Goal: Book appointment/travel/reservation

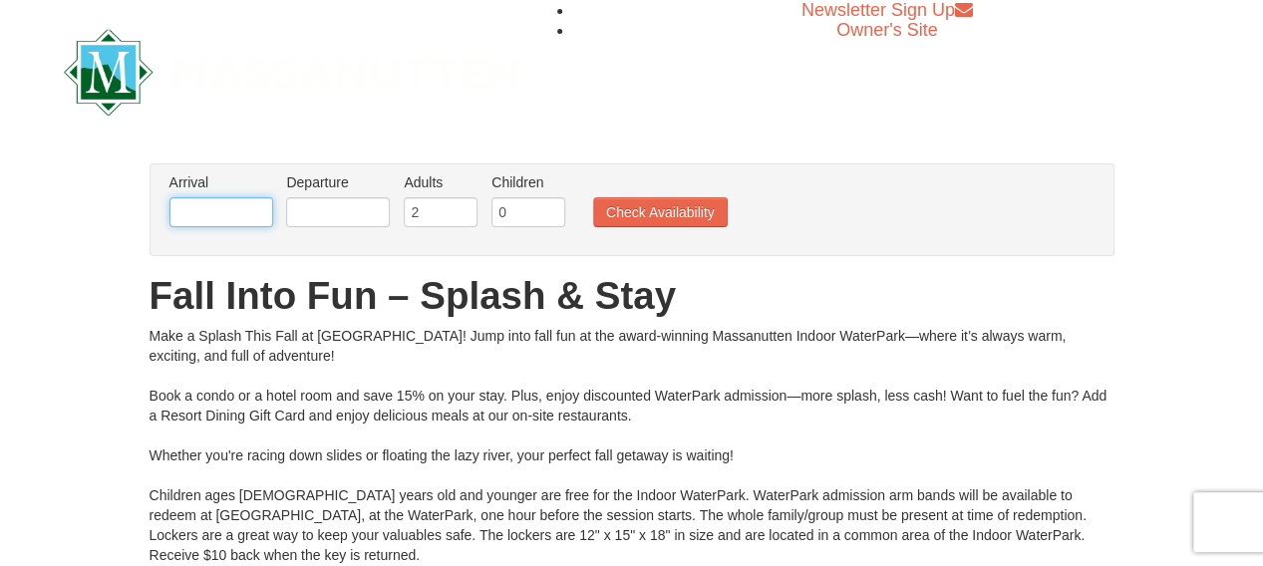
click at [217, 221] on input "text" at bounding box center [221, 212] width 104 height 30
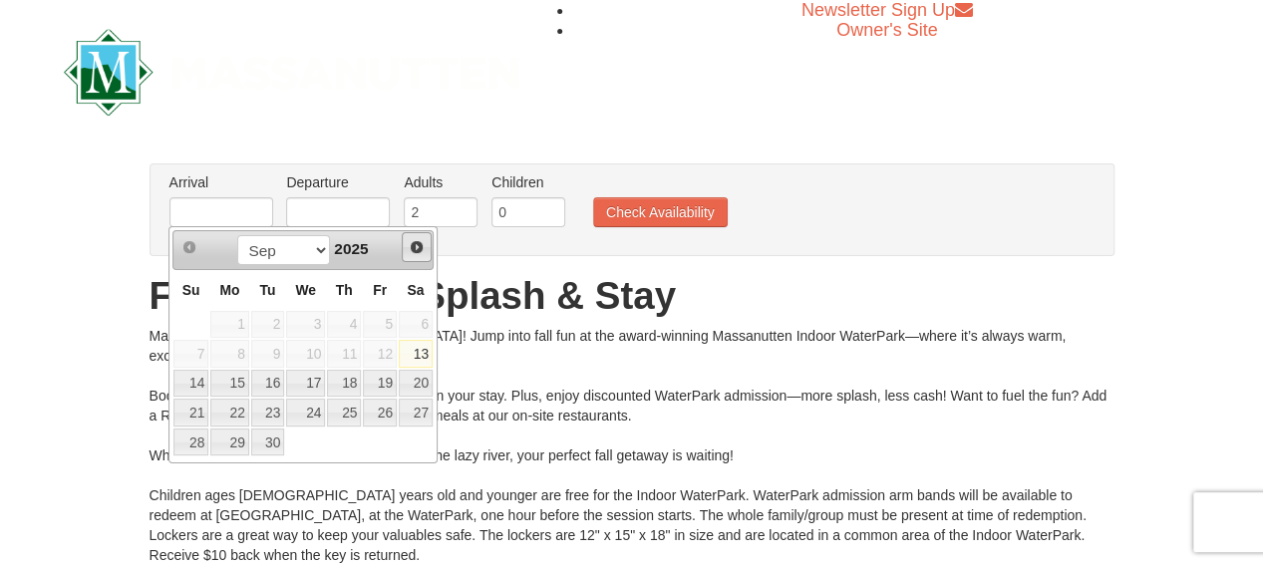
click at [424, 244] on span "Next" at bounding box center [417, 247] width 16 height 16
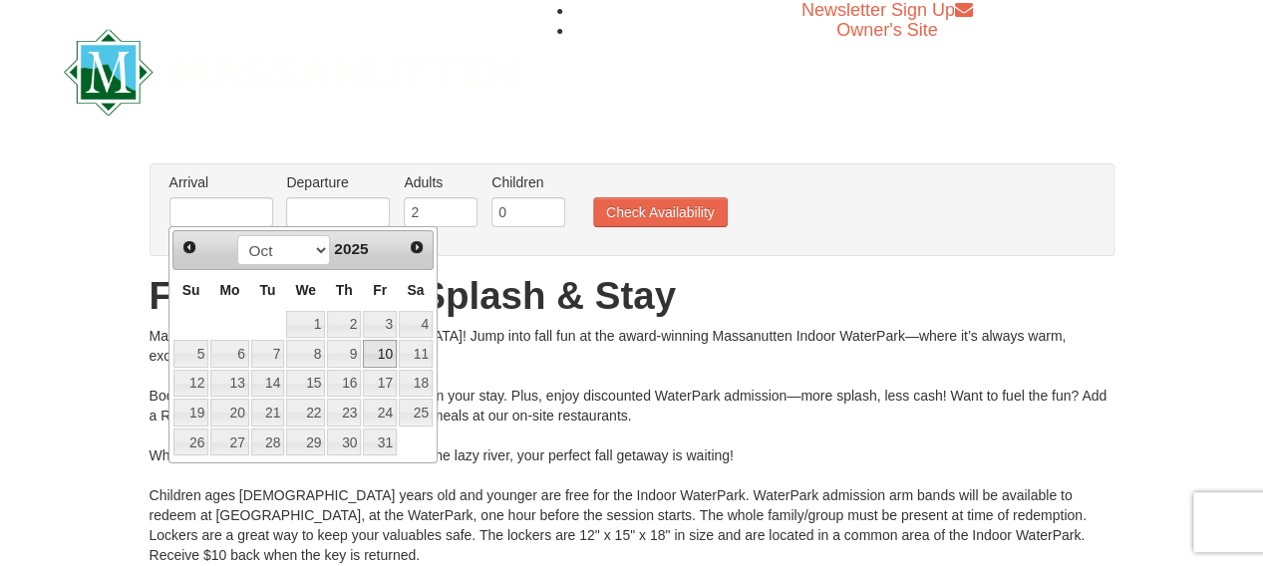
click at [383, 354] on link "10" at bounding box center [380, 354] width 34 height 28
type input "[DATE]"
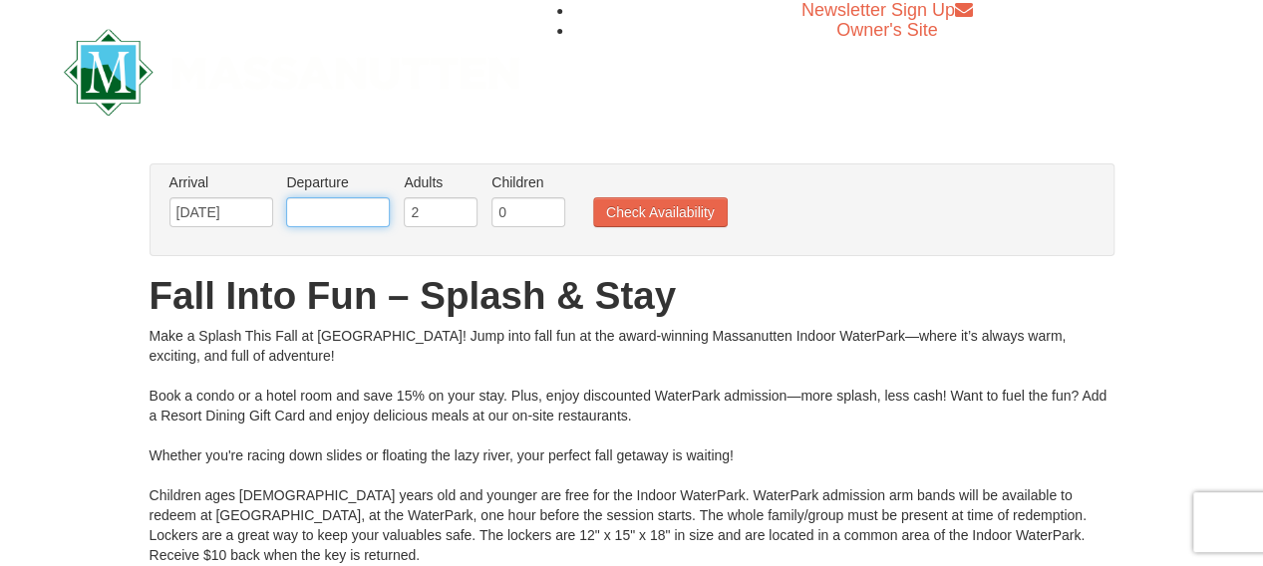
click at [369, 208] on input "text" at bounding box center [338, 212] width 104 height 30
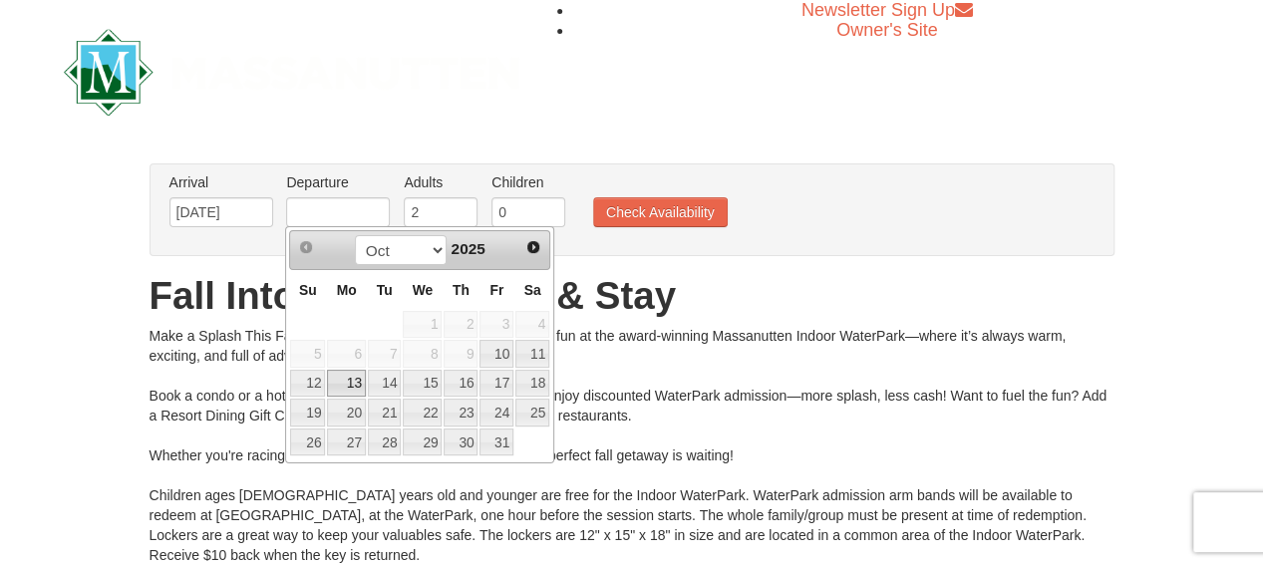
click at [350, 376] on link "13" at bounding box center [346, 384] width 38 height 28
type input "[DATE]"
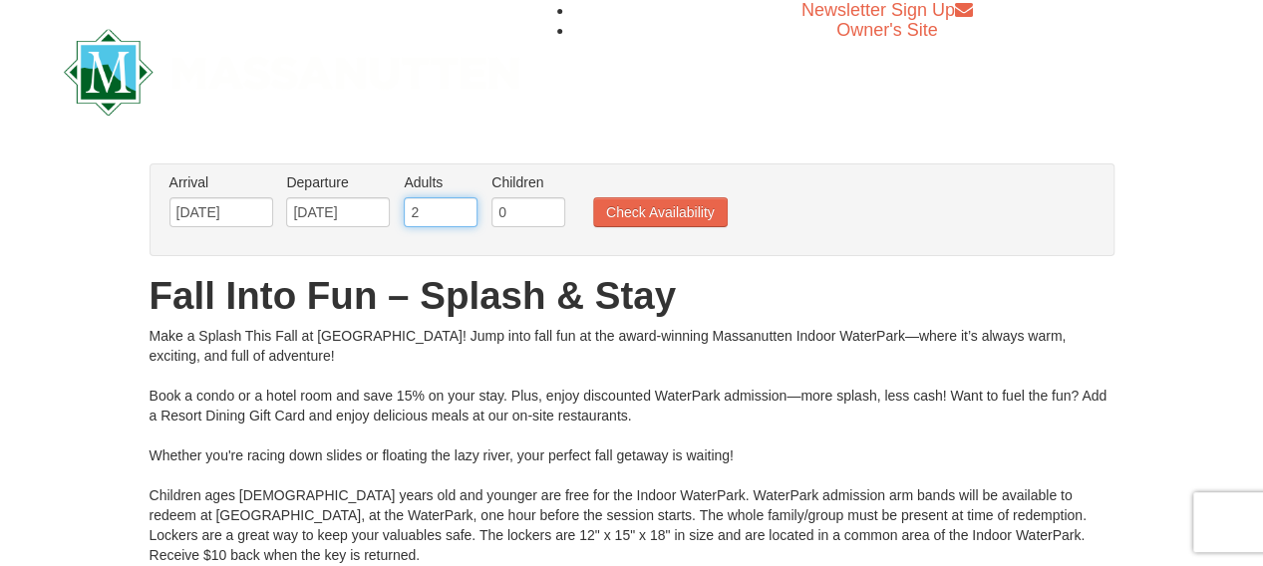
click at [434, 205] on input "2" at bounding box center [441, 212] width 74 height 30
type input "1"
click at [463, 219] on input "1" at bounding box center [441, 212] width 74 height 30
type input "1"
click at [545, 204] on input "1" at bounding box center [528, 212] width 74 height 30
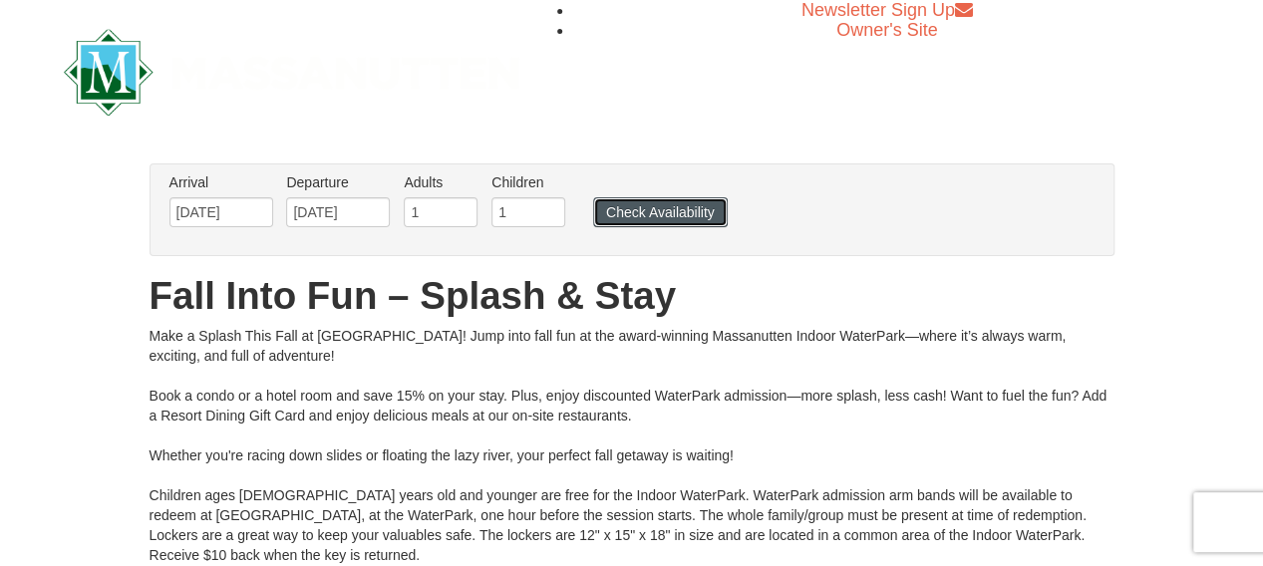
click at [676, 218] on button "Check Availability" at bounding box center [660, 212] width 135 height 30
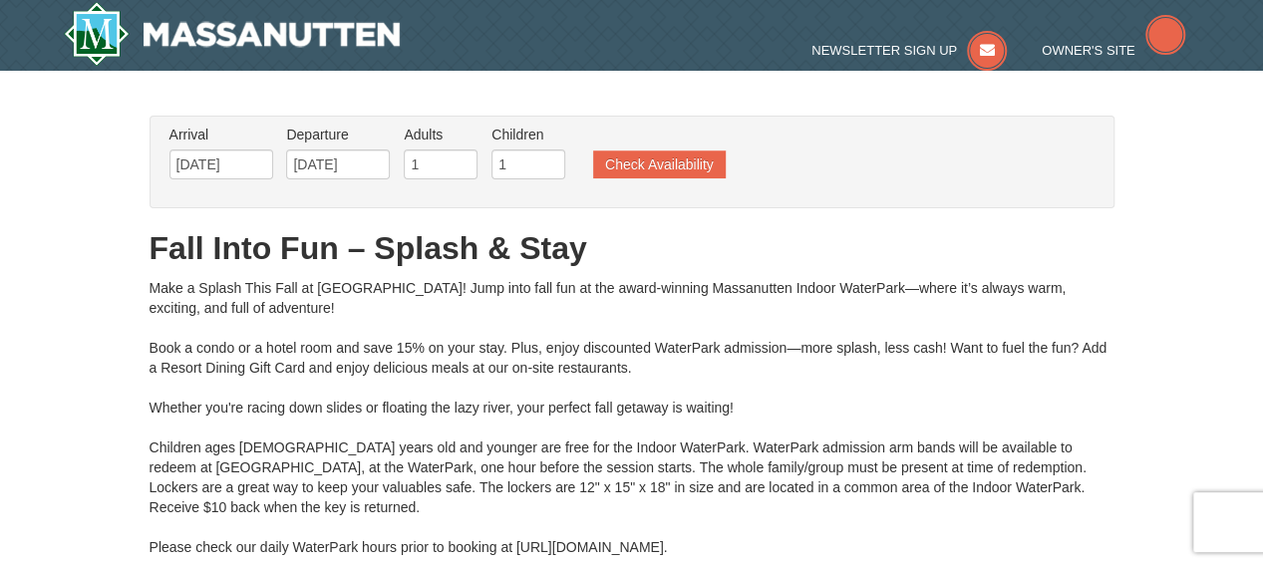
type input "10/11/2025"
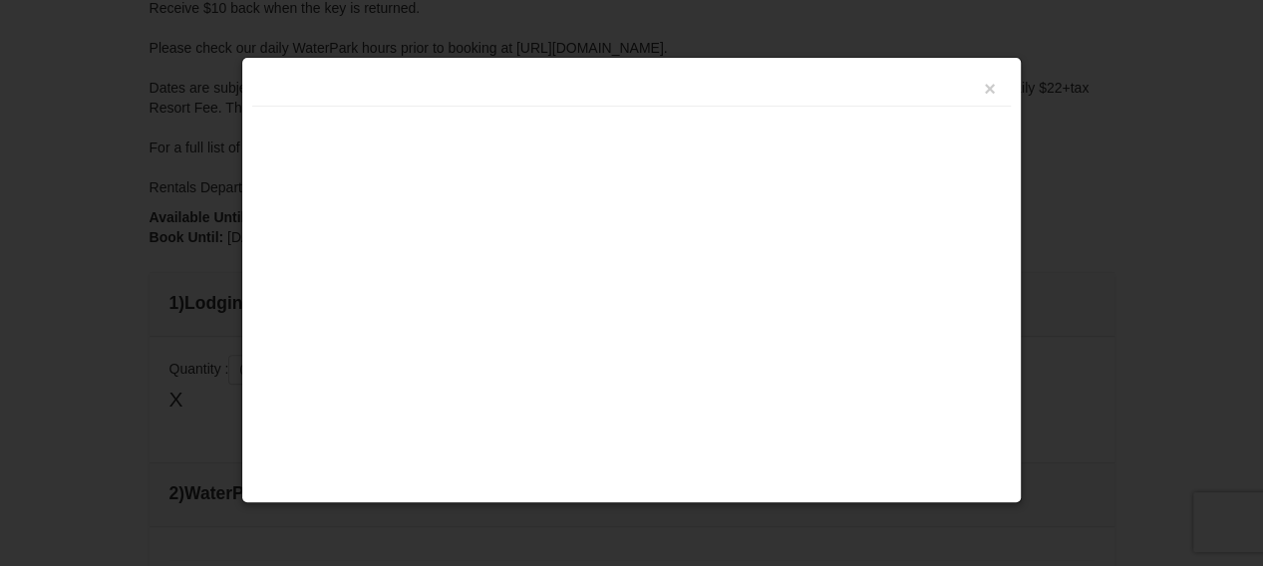
type input "[DATE]"
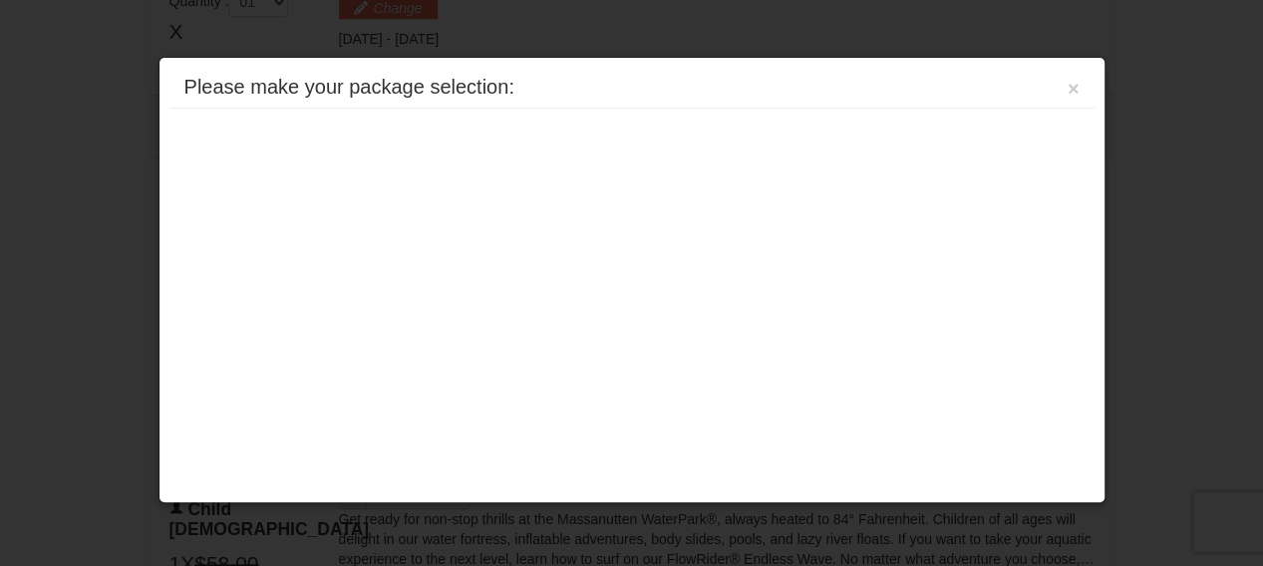
scroll to position [851, 0]
click at [619, 195] on div "Please make your package selection: × Eagle Trace - Mountain Townhomes Eagle Tr…" at bounding box center [631, 280] width 947 height 447
click at [1069, 88] on button "×" at bounding box center [1074, 89] width 12 height 20
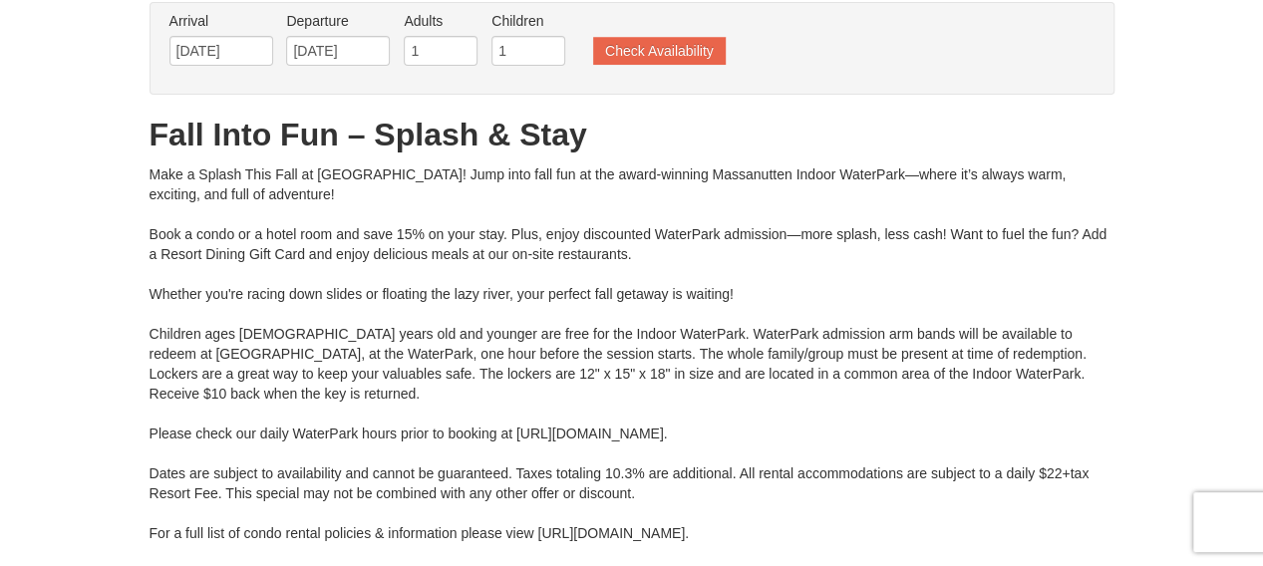
scroll to position [0, 0]
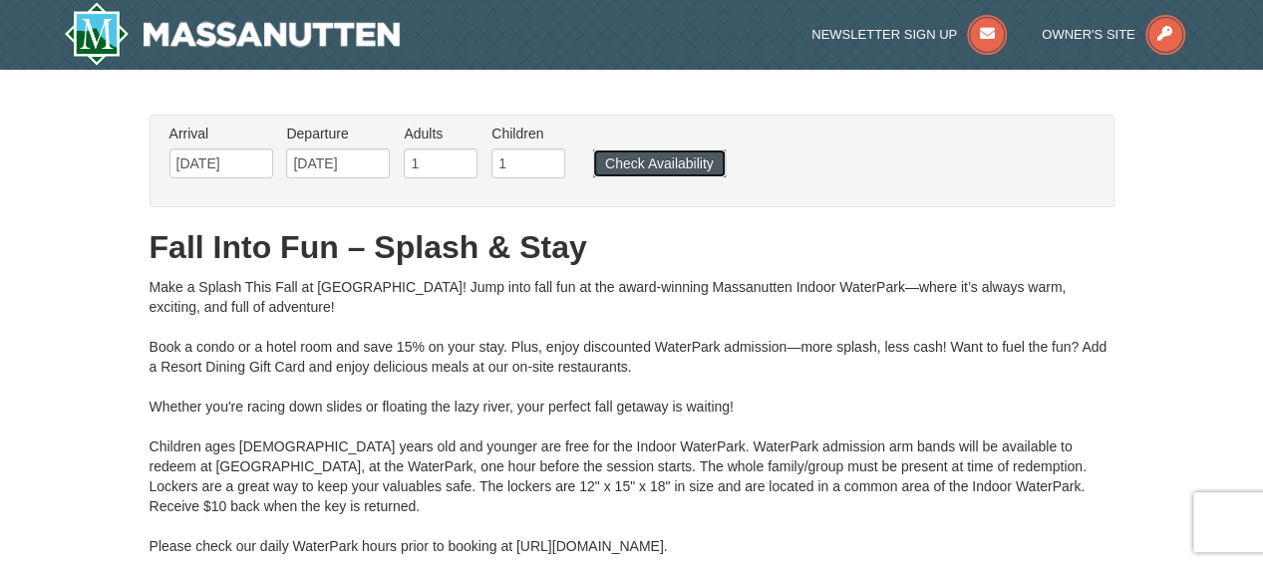
click at [693, 166] on button "Check Availability" at bounding box center [659, 164] width 133 height 28
type input "10/11/2025"
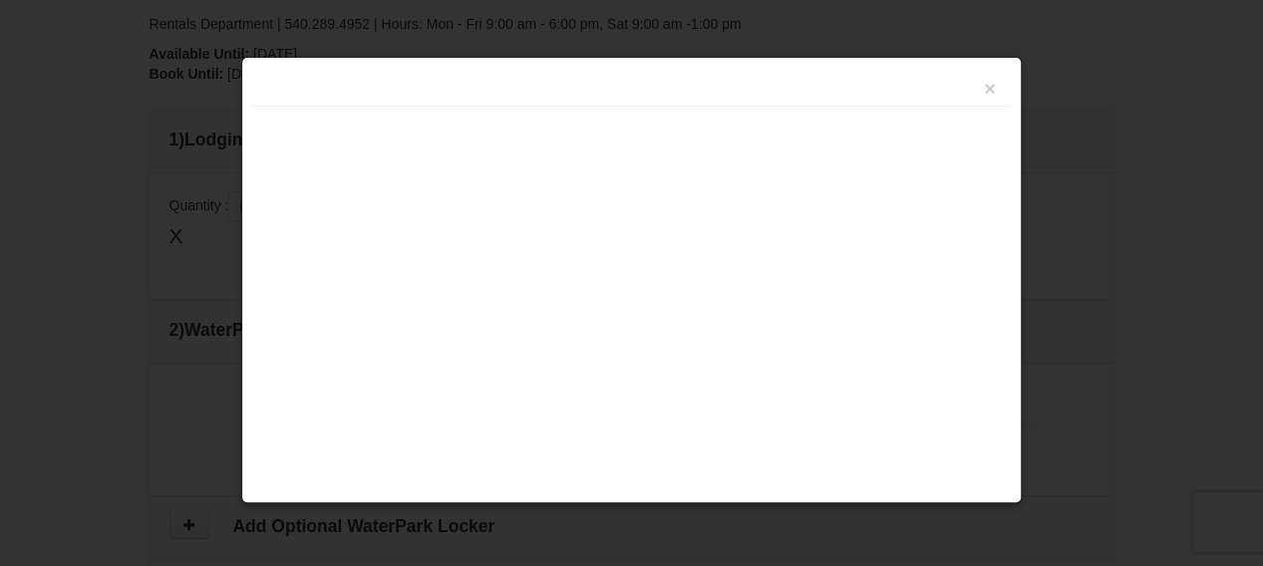
type input "[DATE]"
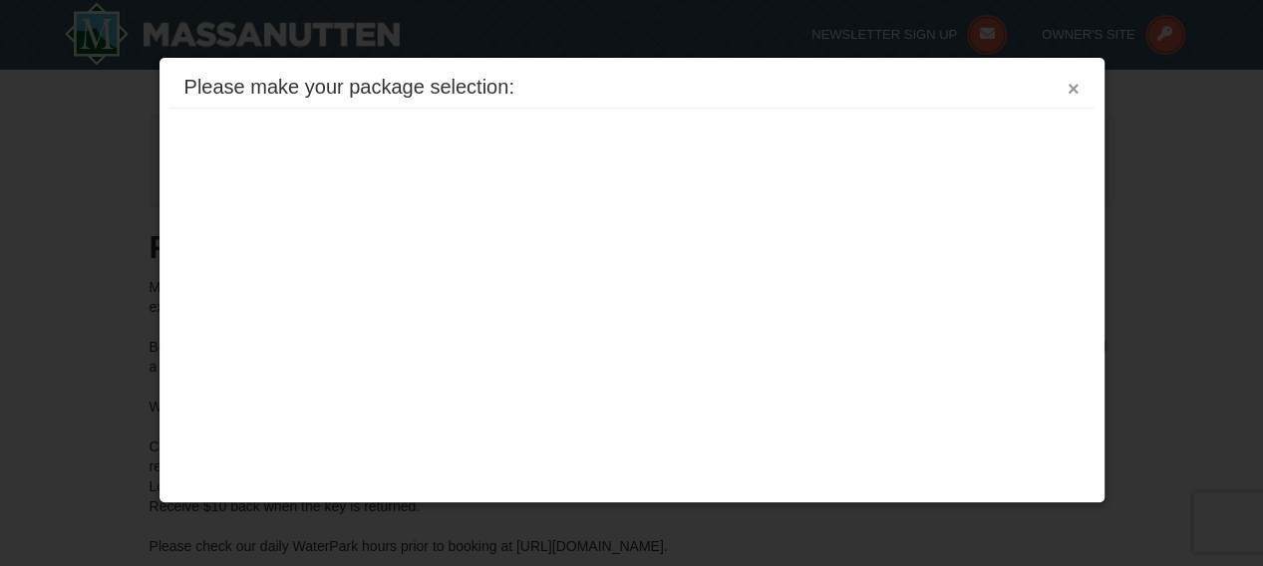
click at [1073, 85] on button "×" at bounding box center [1074, 89] width 12 height 20
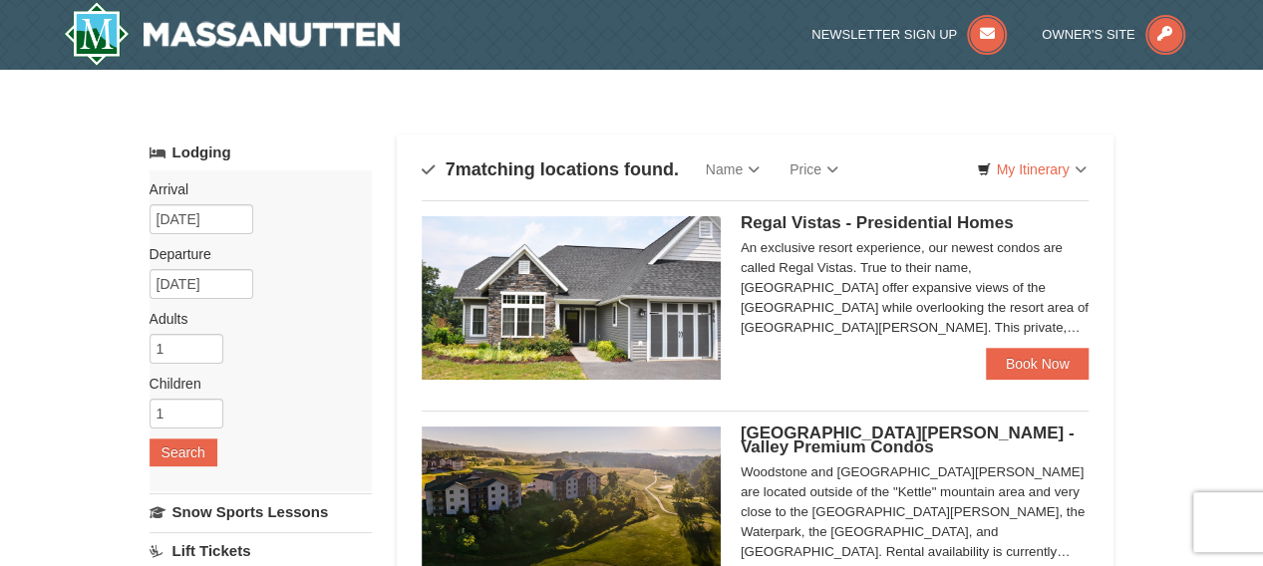
select select "9"
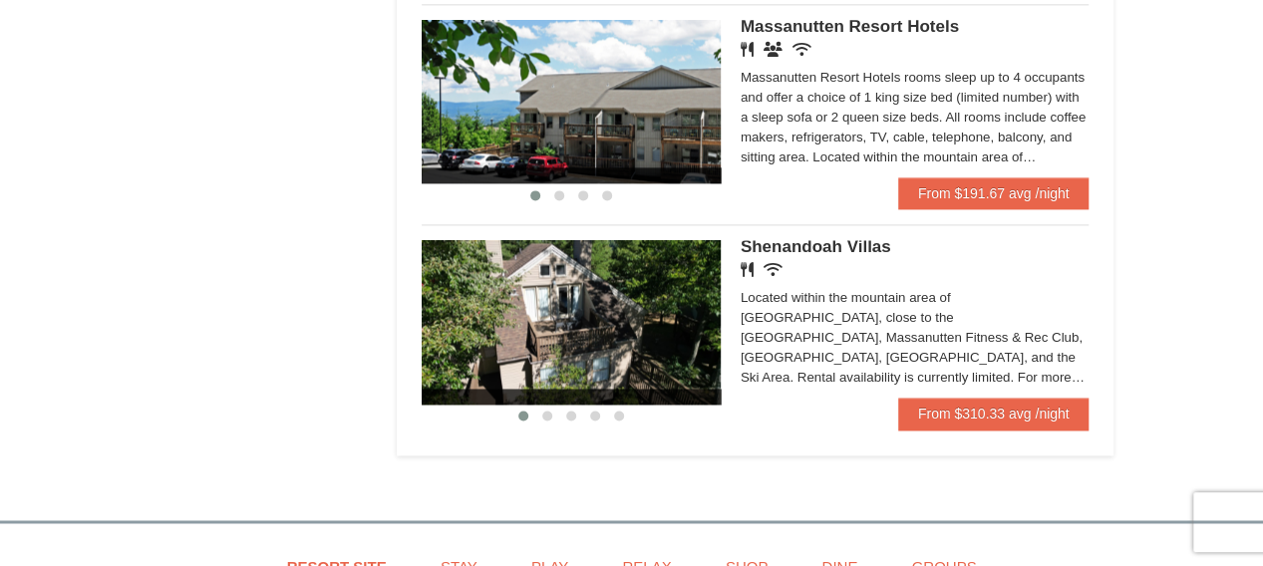
scroll to position [1296, 0]
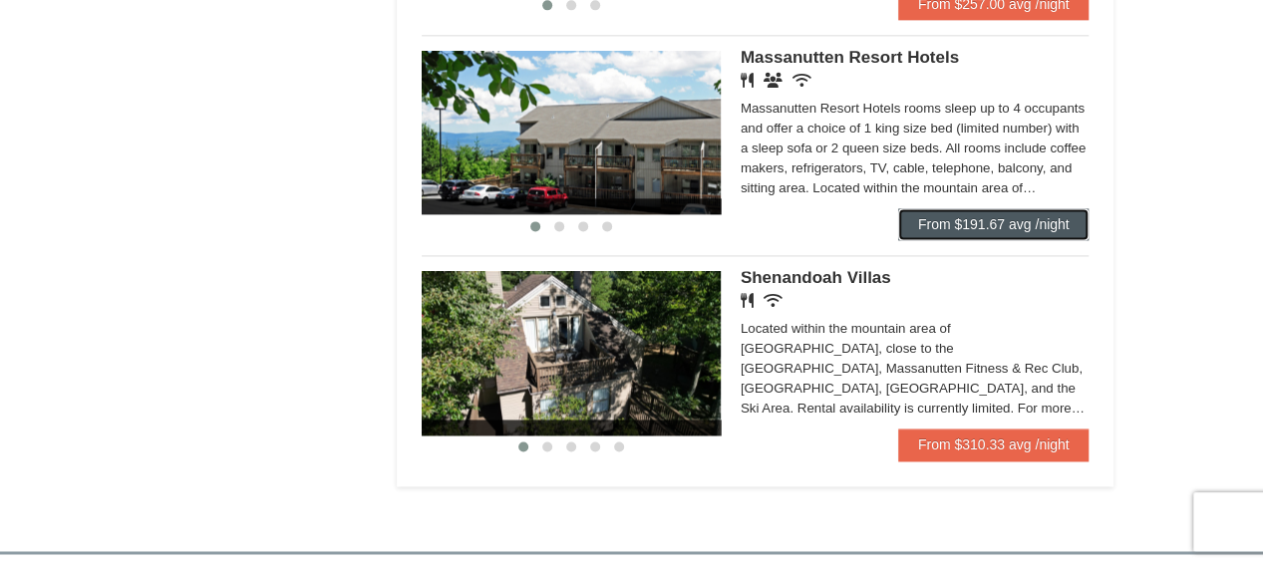
click at [1003, 234] on link "From $191.67 avg /night" at bounding box center [993, 224] width 191 height 32
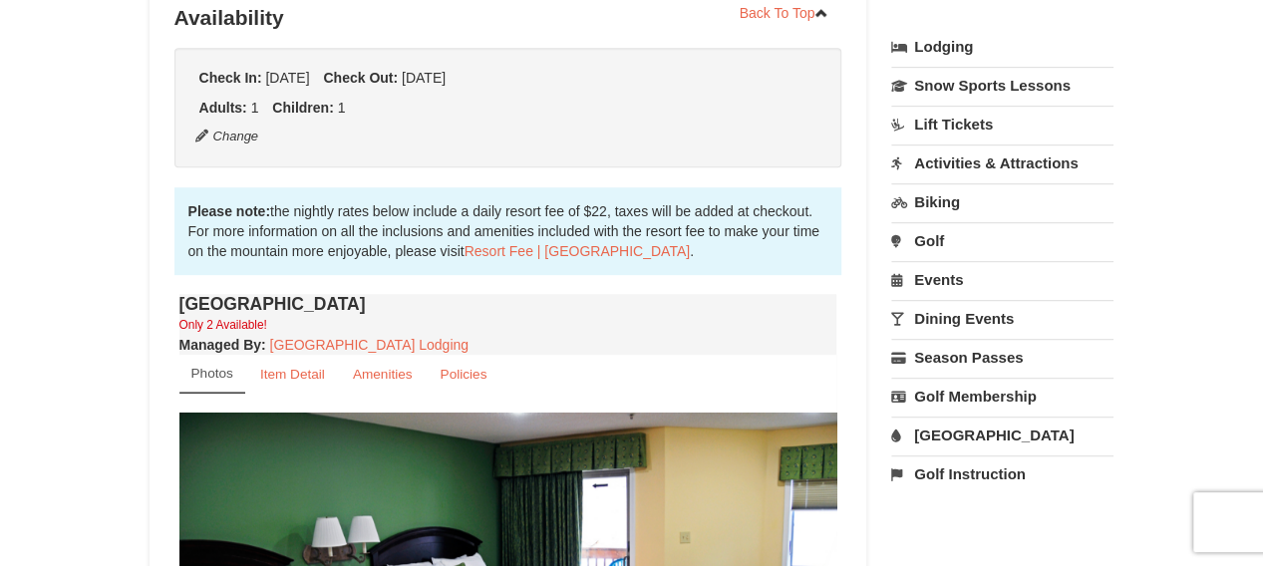
scroll to position [246, 0]
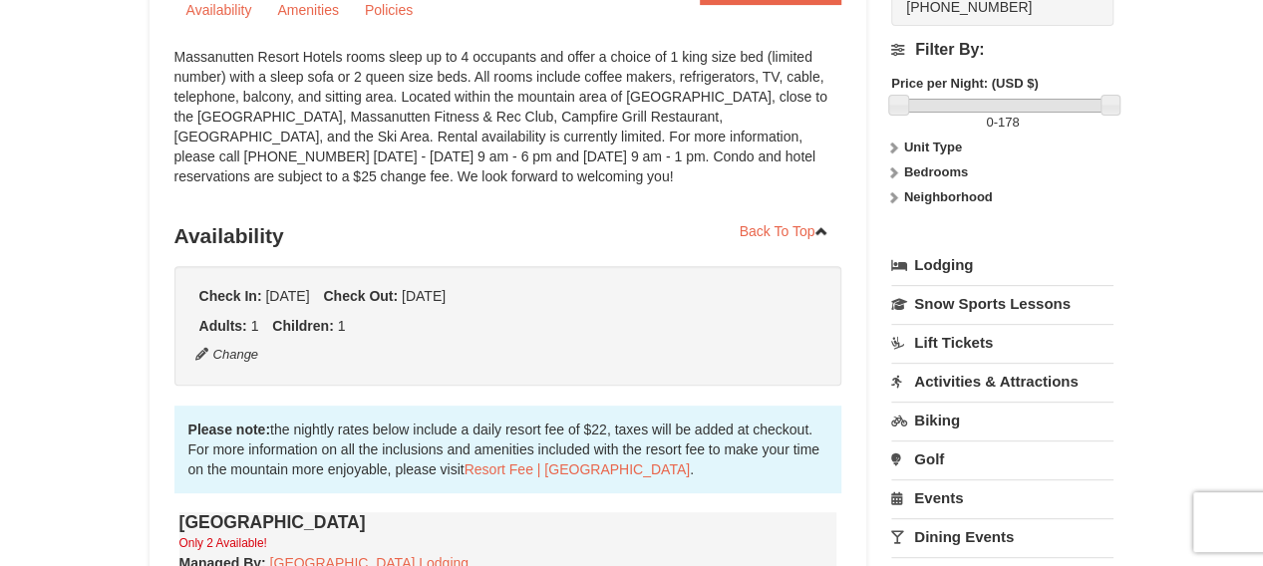
click at [992, 377] on link "Activities & Attractions" at bounding box center [1002, 381] width 222 height 37
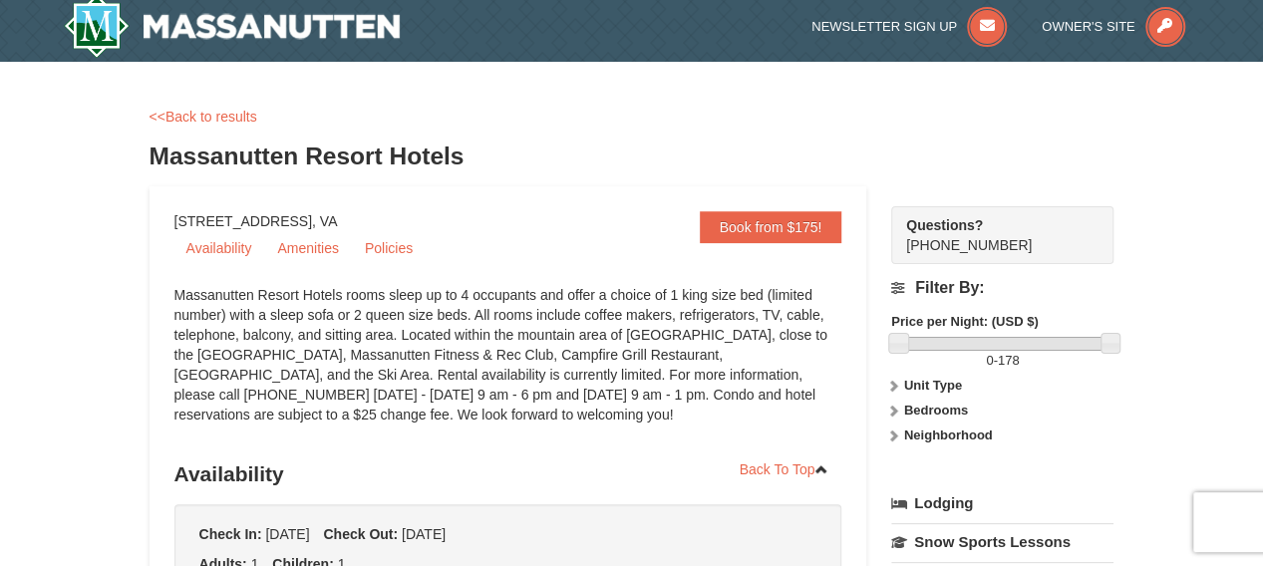
scroll to position [0, 0]
